Goal: Task Accomplishment & Management: Manage account settings

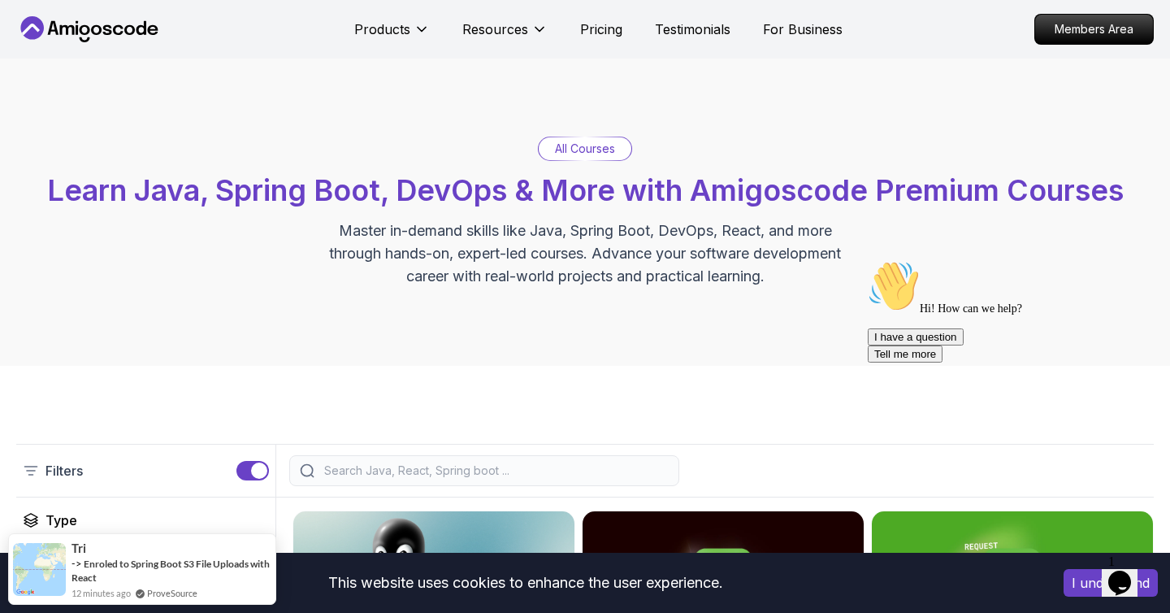
click at [75, 16] on icon at bounding box center [89, 29] width 146 height 26
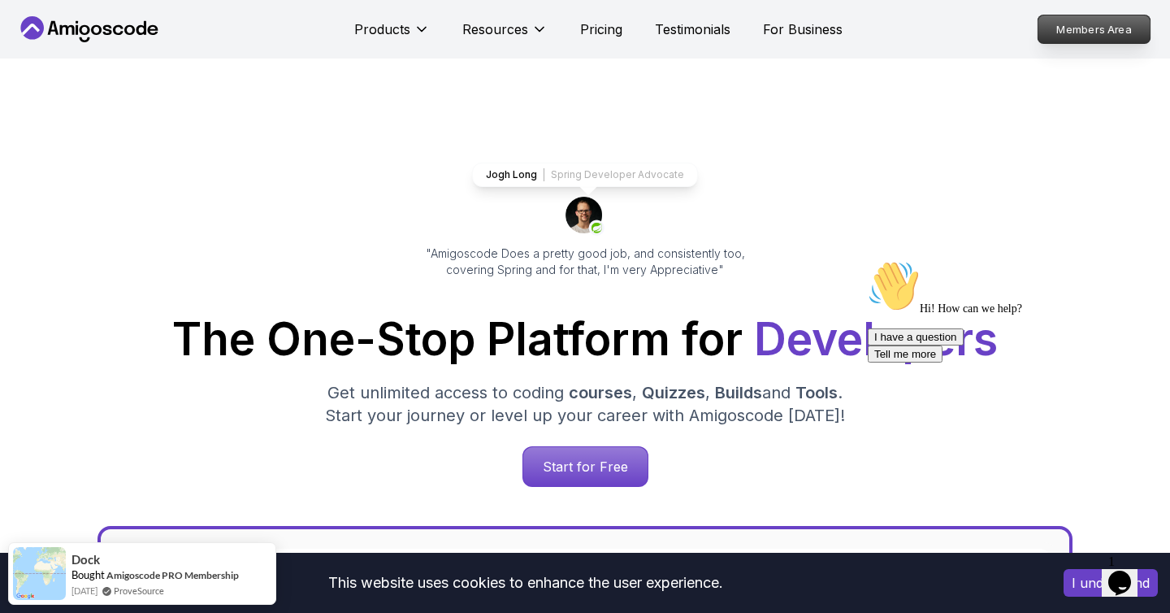
click at [1111, 39] on p "Members Area" at bounding box center [1095, 29] width 112 height 28
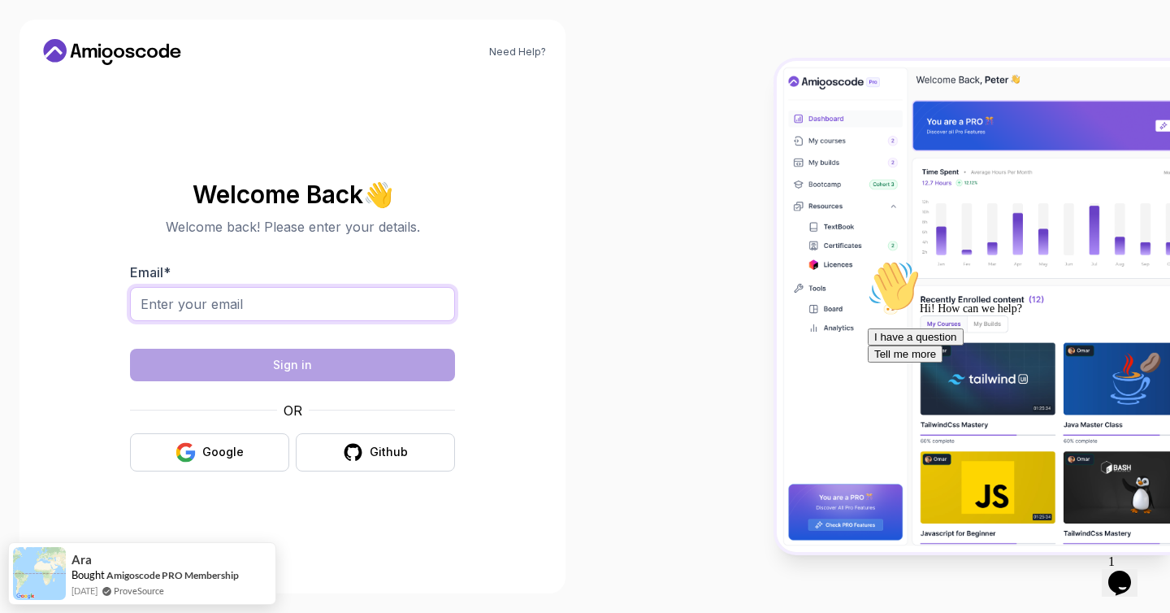
click at [276, 318] on input "Email *" at bounding box center [292, 304] width 325 height 34
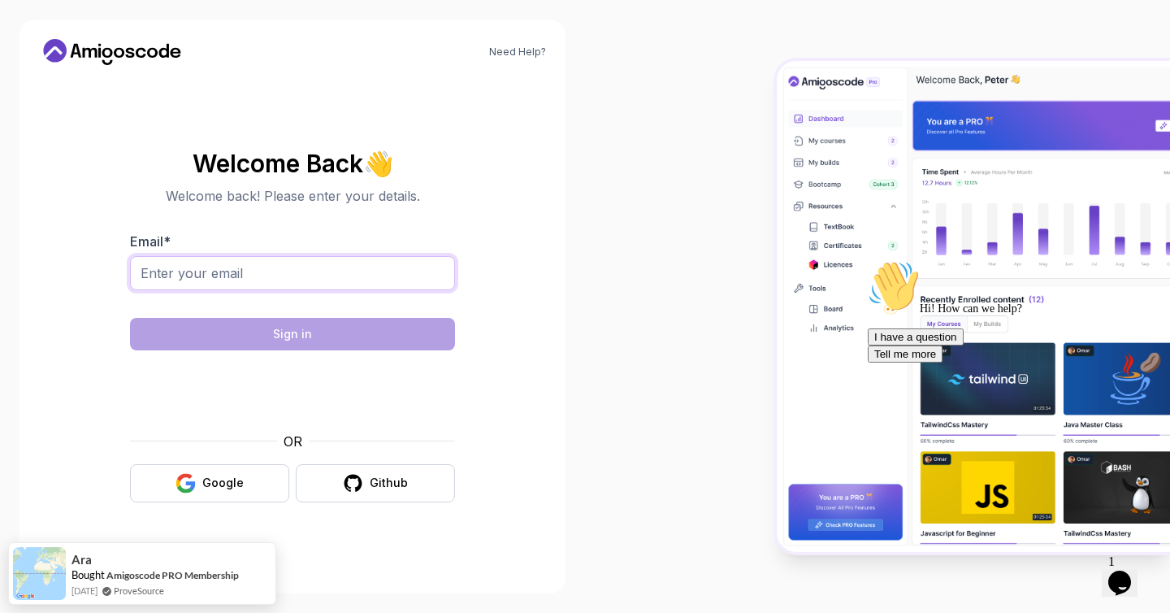
type input "dgaleteanutue@gmail.com"
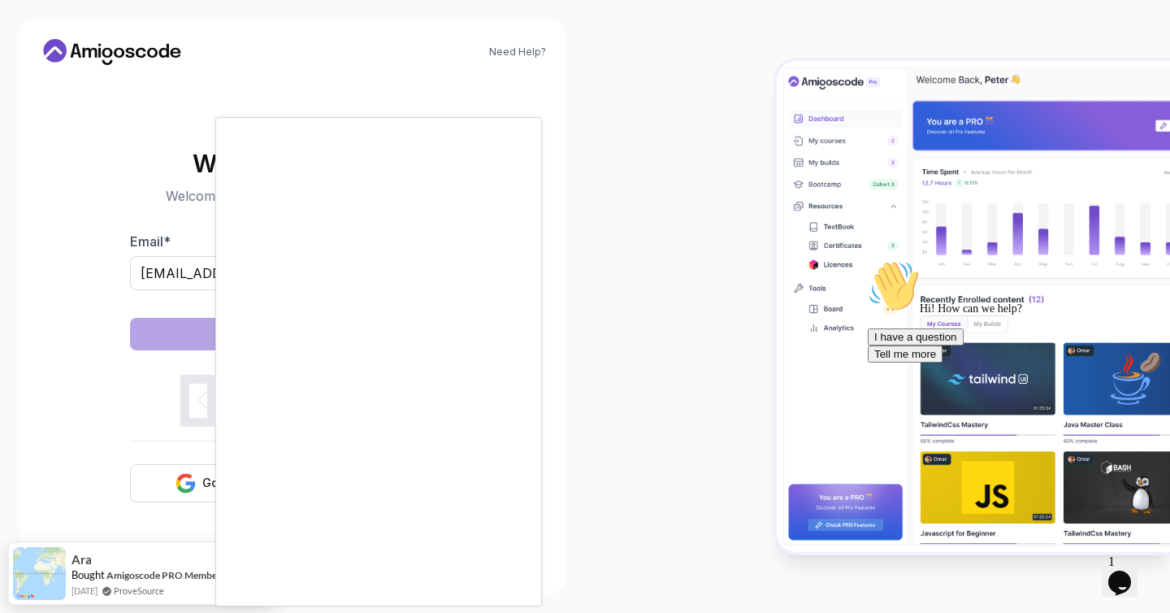
click at [641, 219] on div at bounding box center [585, 306] width 1170 height 613
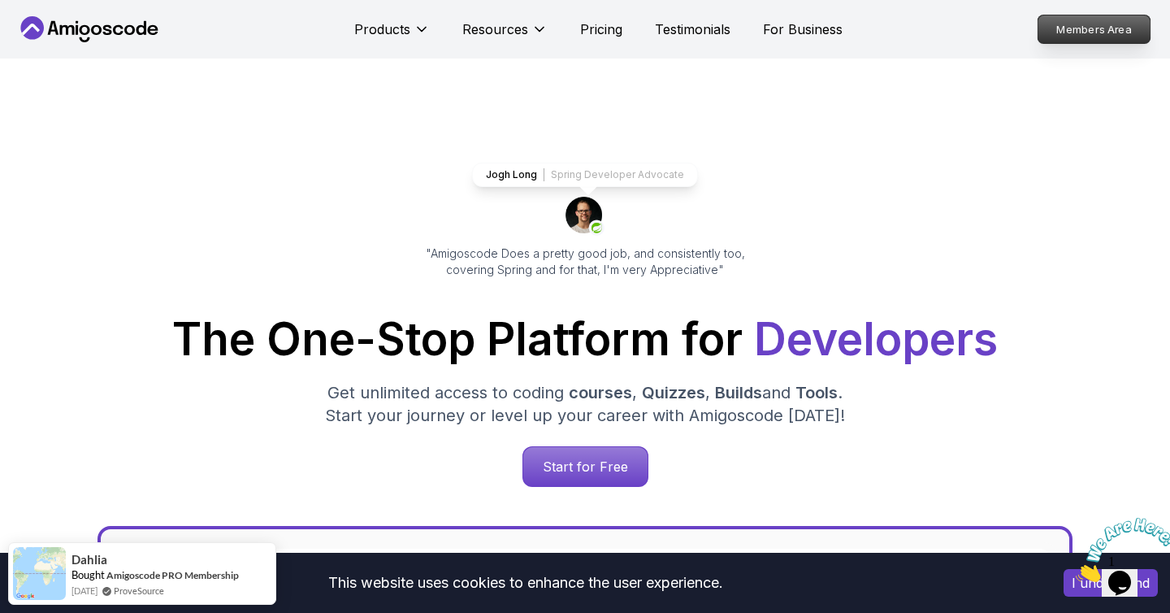
click at [1106, 29] on p "Members Area" at bounding box center [1095, 29] width 112 height 28
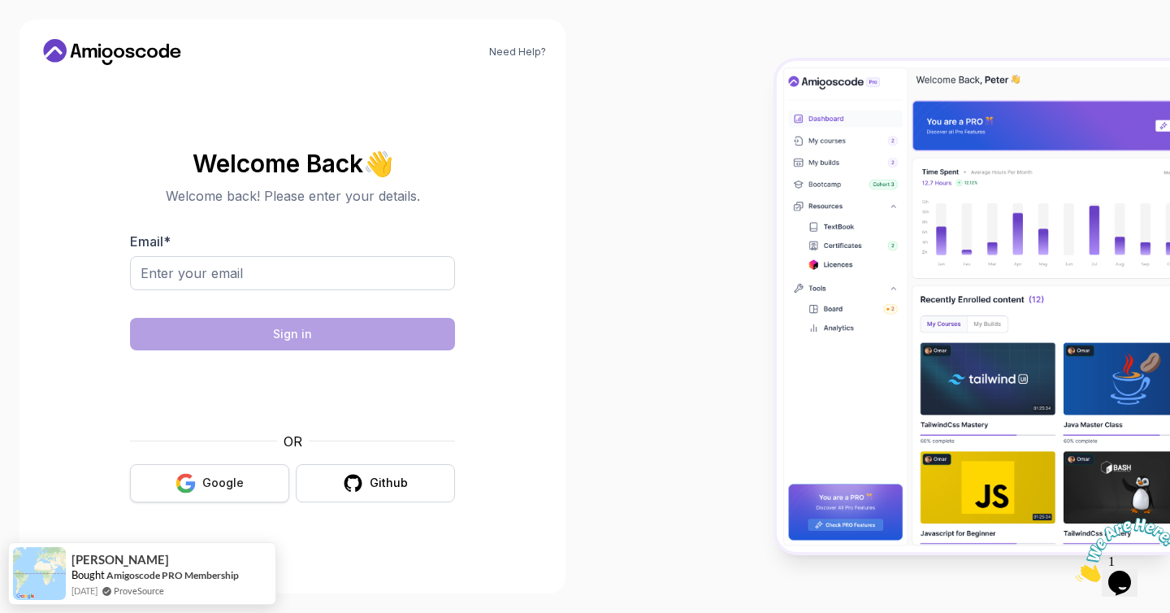
click at [190, 488] on icon "button" at bounding box center [184, 488] width 15 height 8
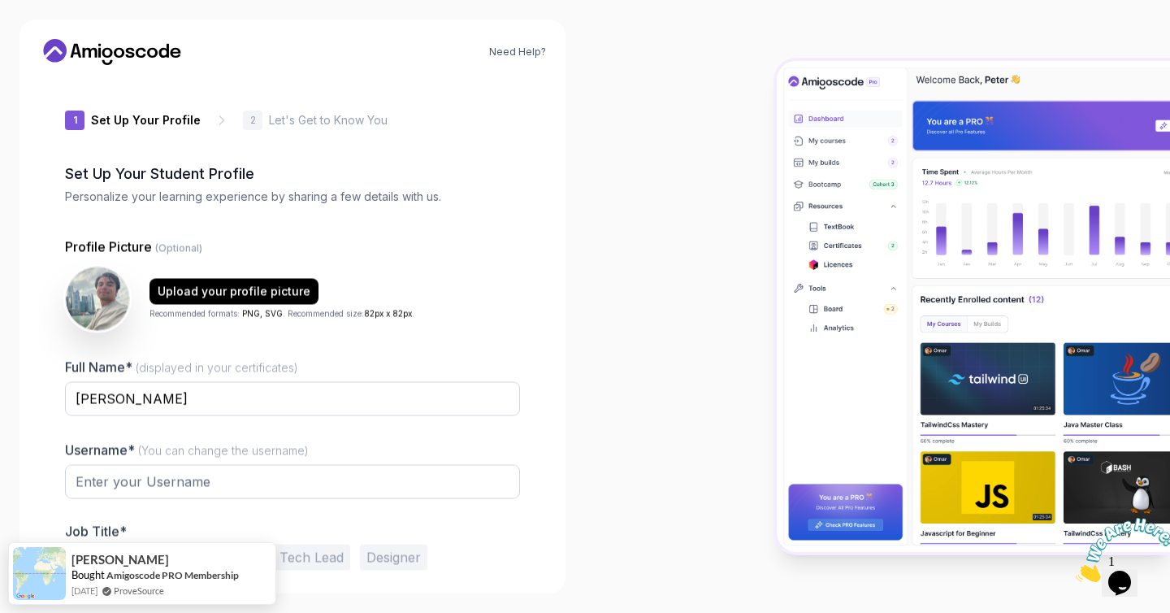
type input "daringbisond7e17"
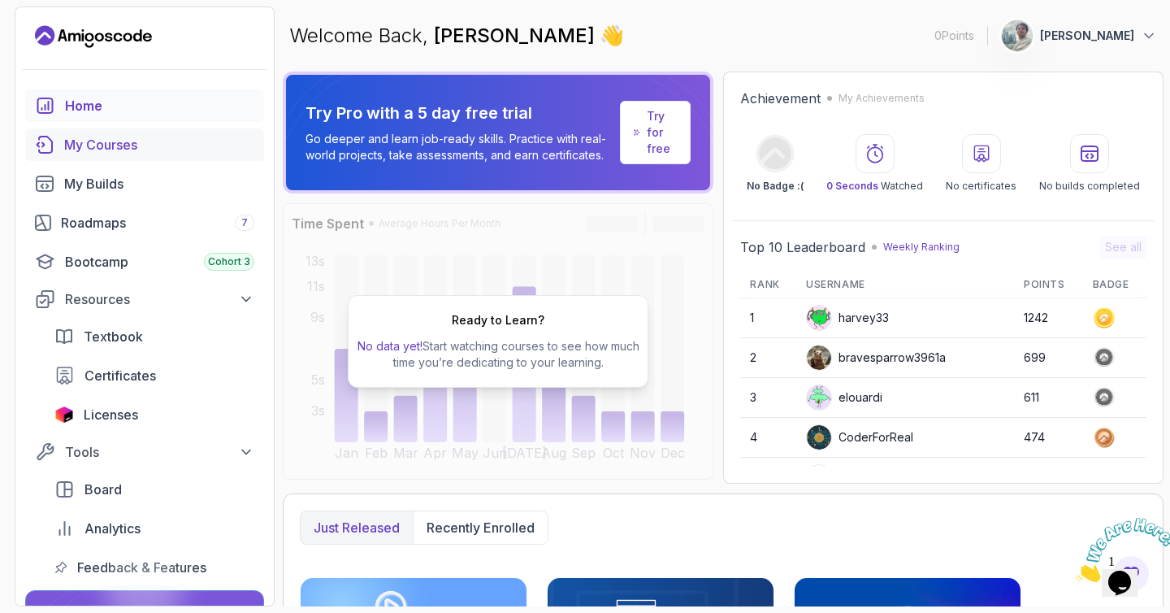
click at [113, 150] on div "My Courses" at bounding box center [159, 145] width 190 height 20
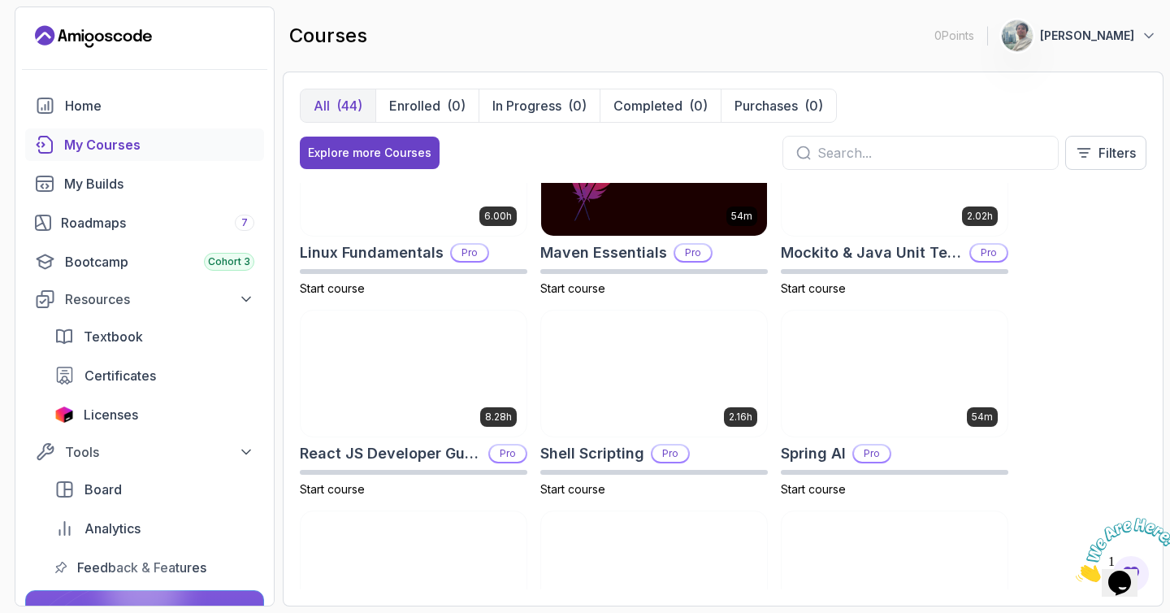
scroll to position [2617, 0]
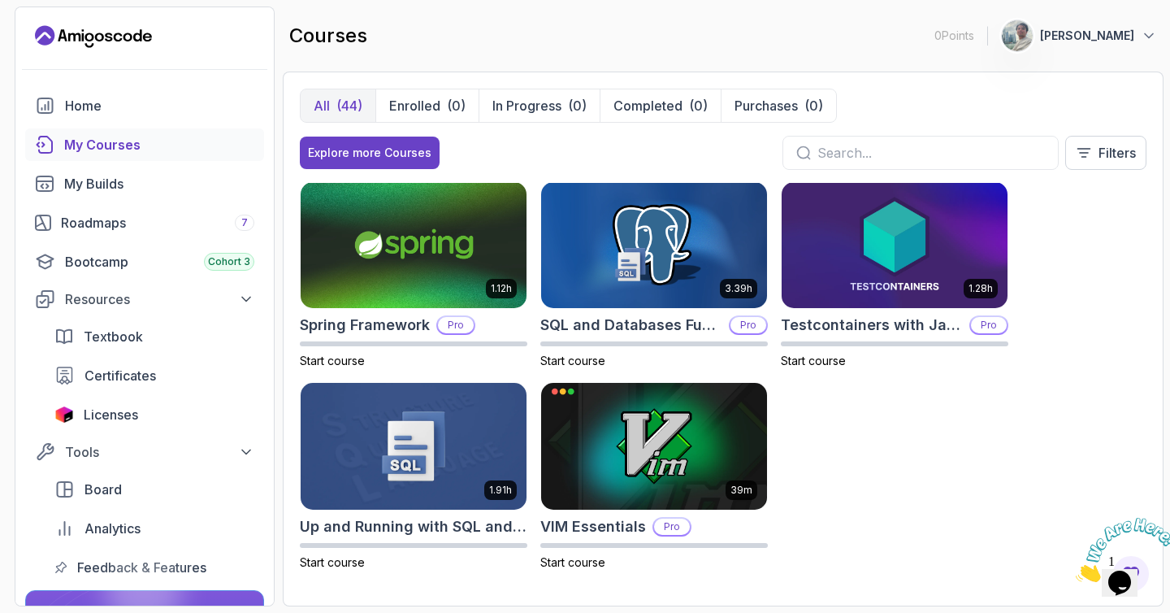
click at [870, 442] on div "8.31h Advanced Databases Pro Start course 5.18h Advanced Spring Boot Pro Start …" at bounding box center [723, 386] width 847 height 406
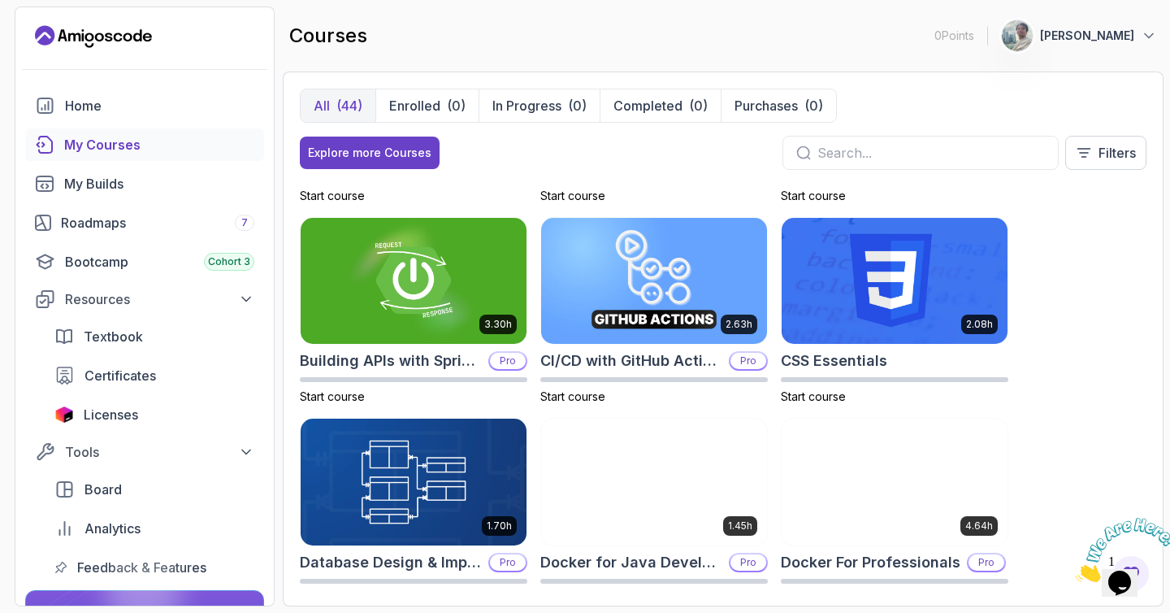
scroll to position [0, 0]
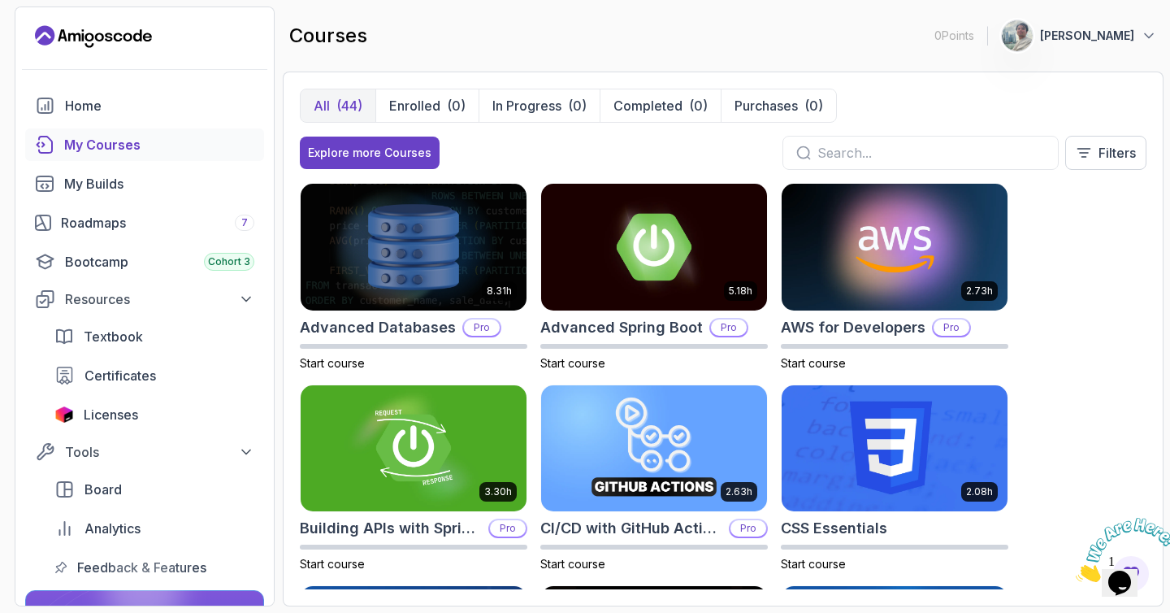
click at [1139, 28] on button "[PERSON_NAME]" at bounding box center [1079, 36] width 156 height 33
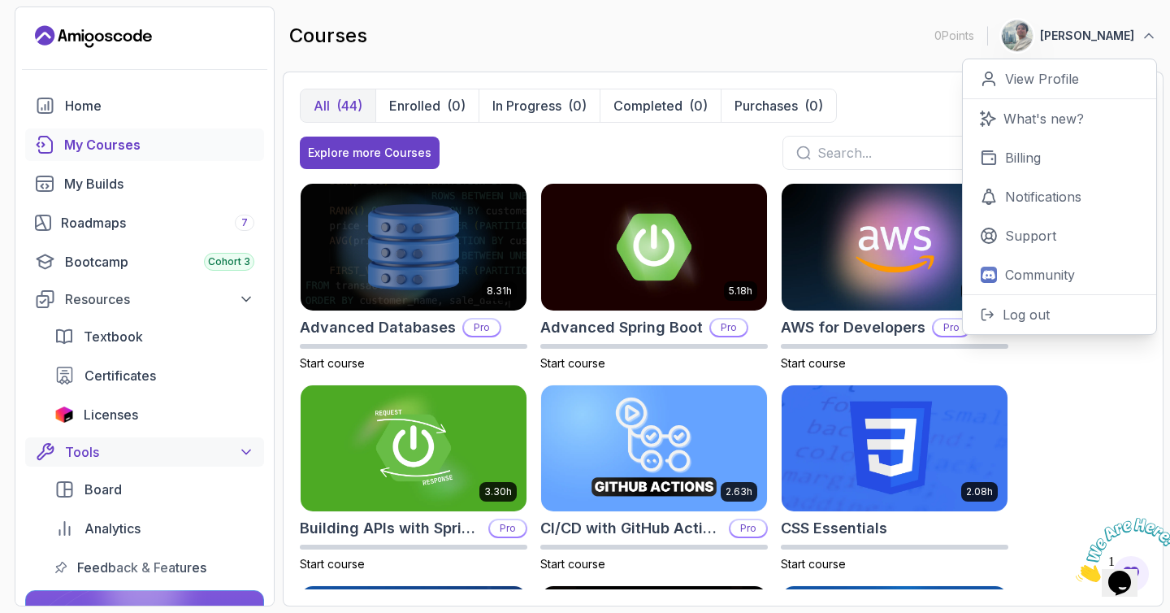
scroll to position [163, 0]
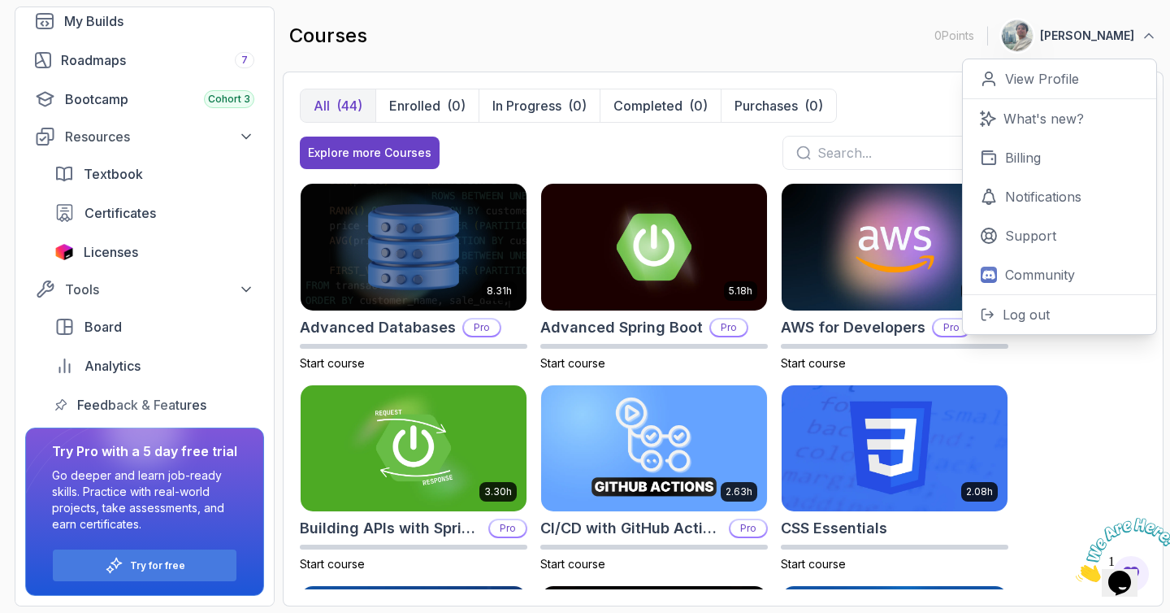
click at [281, 365] on section "0 Points 1 Dragos Galeteanu Home My Courses My Builds Roadmaps 7 Bootcamp Cohor…" at bounding box center [585, 306] width 1170 height 613
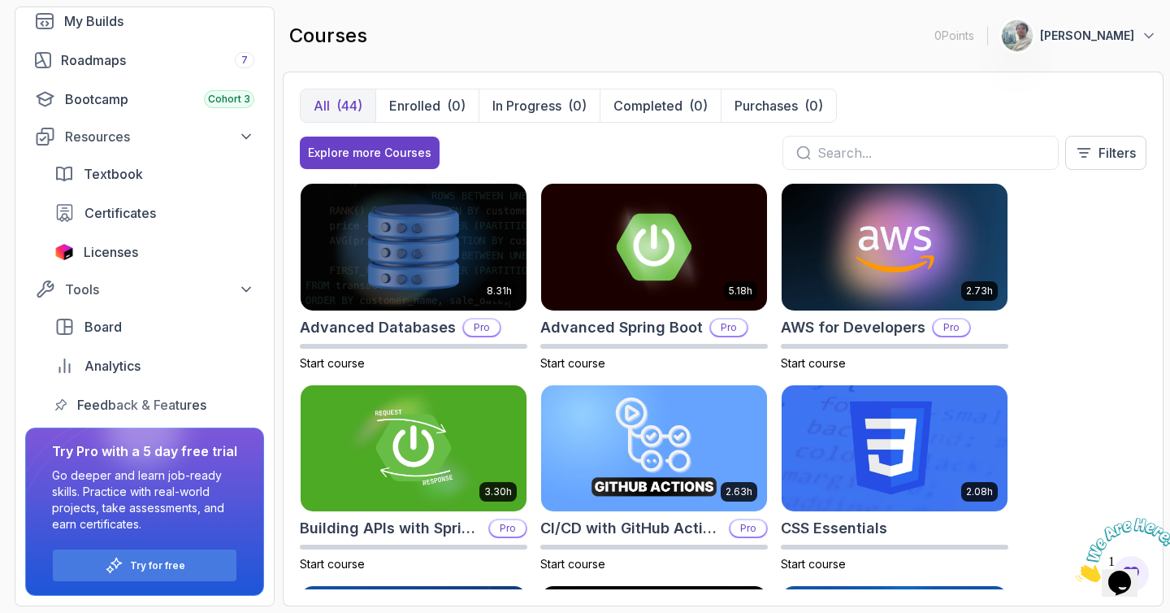
click at [1078, 31] on p "[PERSON_NAME]" at bounding box center [1087, 36] width 94 height 16
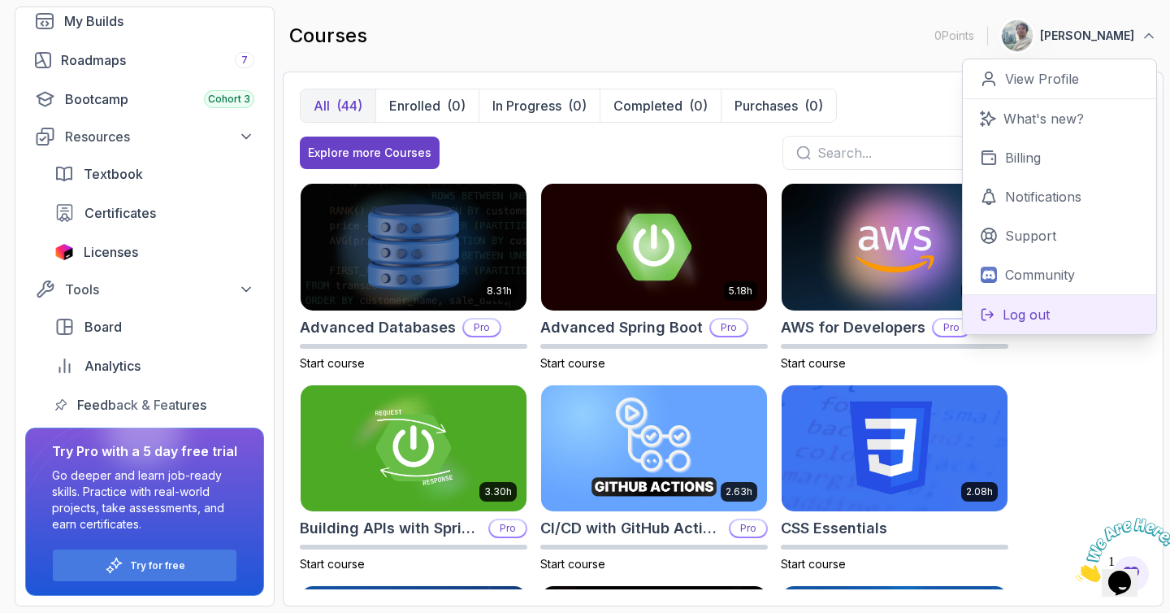
click at [1038, 323] on p "Log out" at bounding box center [1026, 315] width 47 height 20
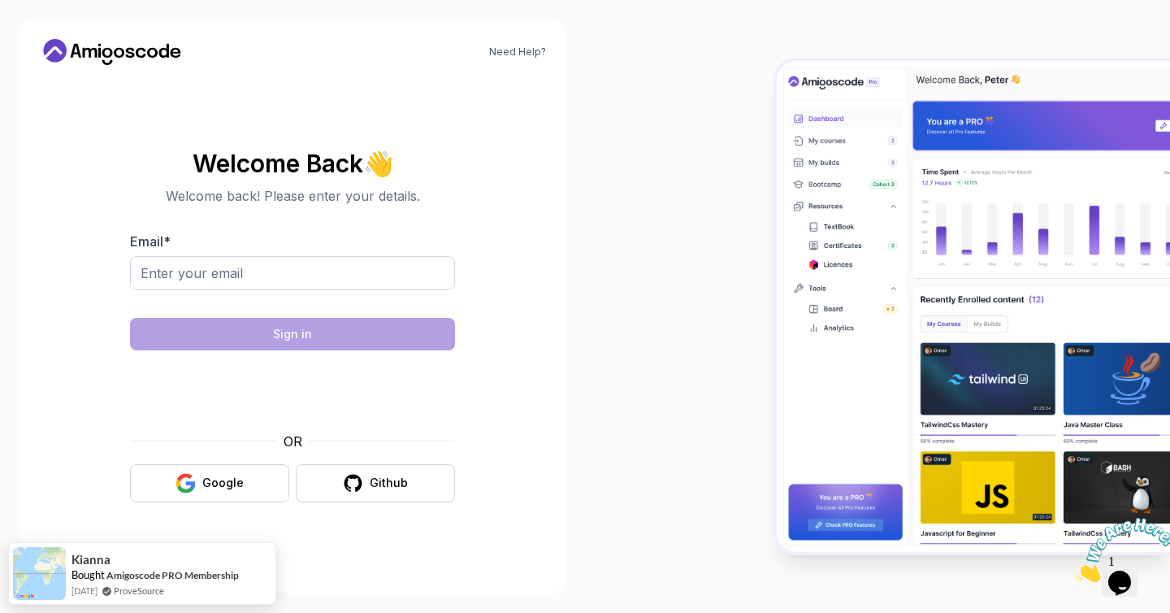
click at [249, 265] on body "Need Help? Welcome Back 👋 Welcome back! Please enter your details. Email * Sign…" at bounding box center [585, 306] width 1170 height 613
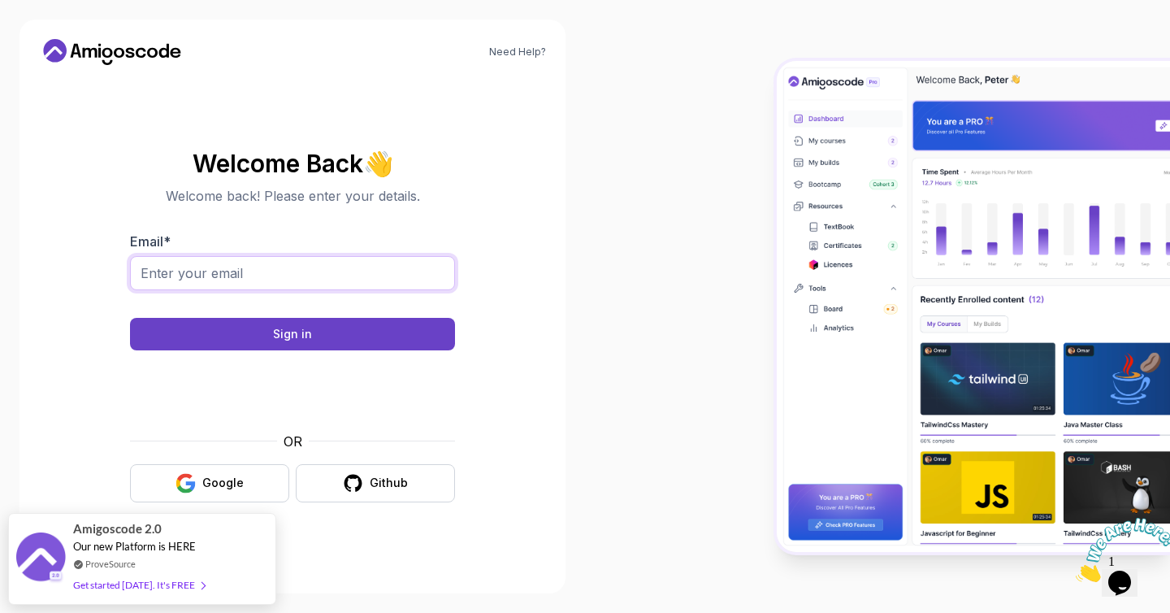
click at [289, 276] on input "Email *" at bounding box center [292, 273] width 325 height 34
type input "dgaleteanutue@gmail.com"
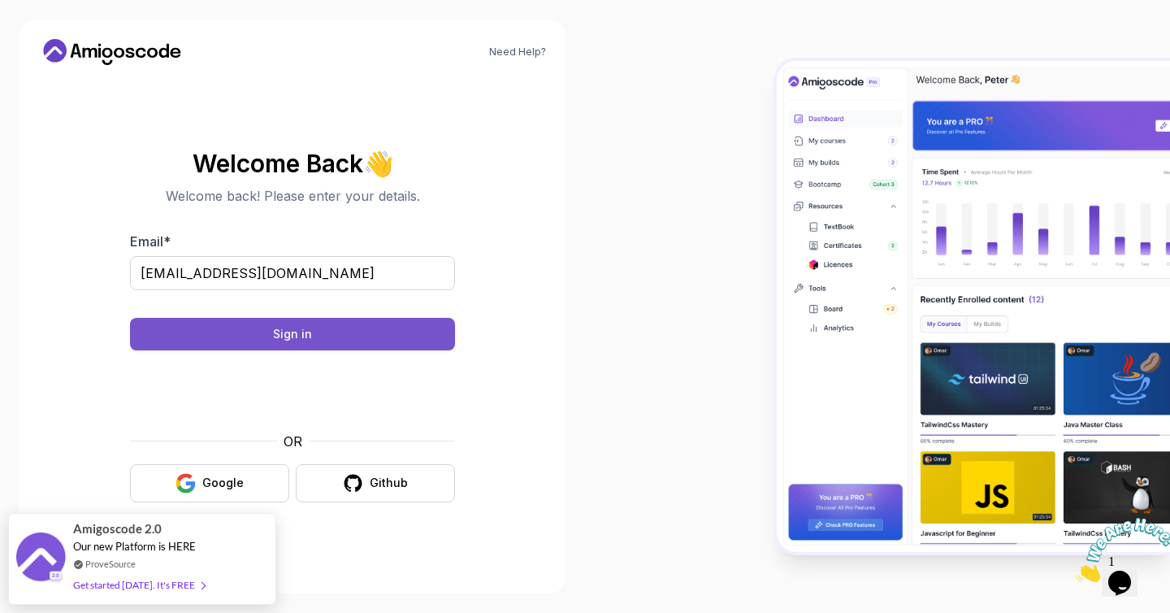
click at [278, 326] on div "Sign in" at bounding box center [292, 334] width 39 height 16
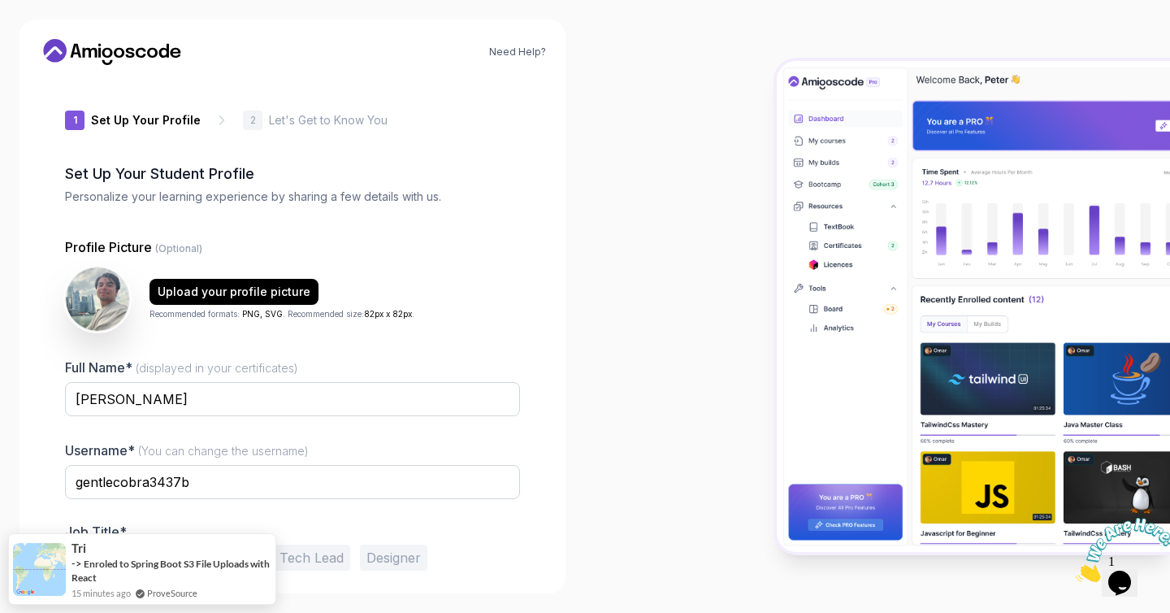
scroll to position [65, 0]
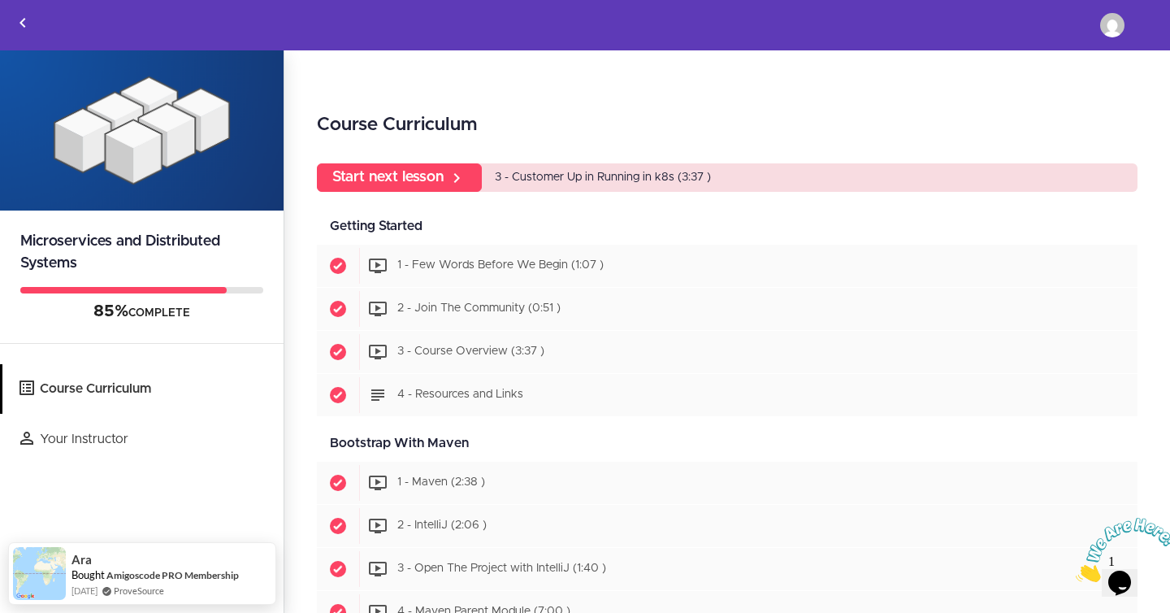
click at [405, 88] on div "Course Curriculum Start next lesson 3 - Customer Up in Running in k8s (3:37 ) G…" at bounding box center [727, 332] width 886 height 564
